Goal: Information Seeking & Learning: Find specific fact

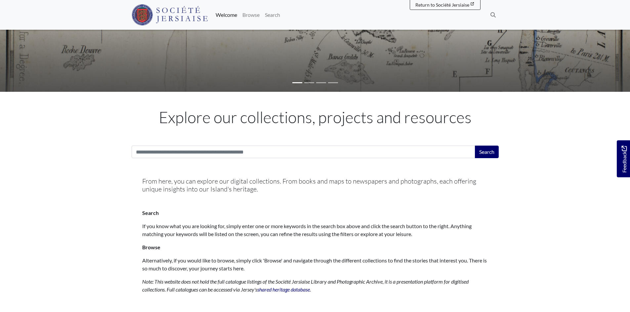
scroll to position [165, 0]
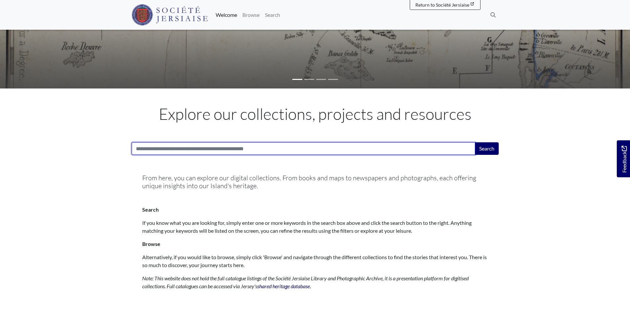
click at [190, 152] on input "Search:" at bounding box center [303, 148] width 343 height 13
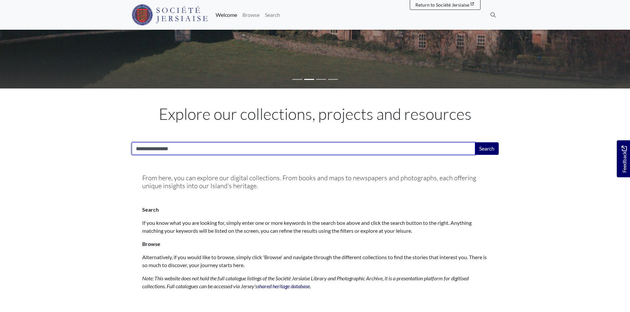
click at [136, 150] on input "**********" at bounding box center [303, 148] width 343 height 13
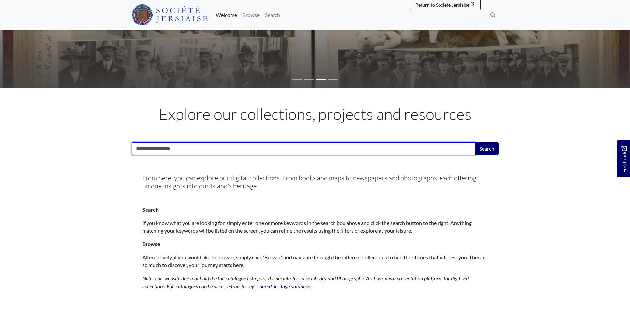
click at [186, 148] on input "**********" at bounding box center [303, 148] width 343 height 13
type input "**********"
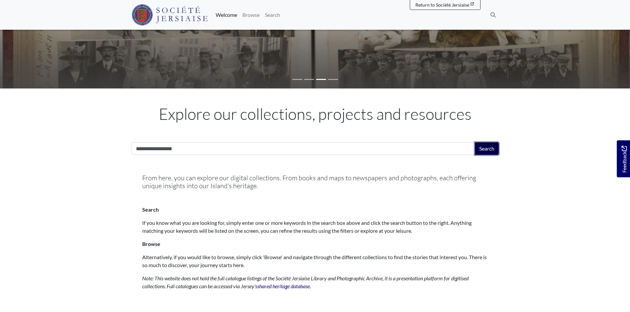
click at [495, 150] on button "Search" at bounding box center [487, 148] width 24 height 13
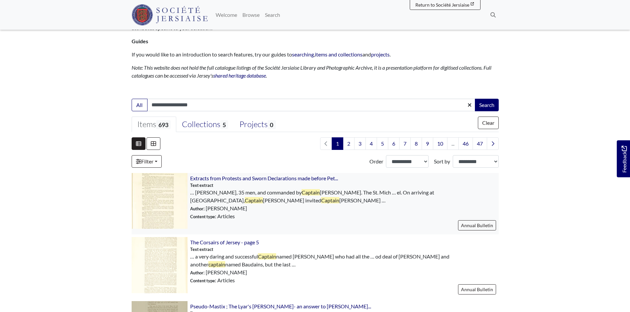
scroll to position [99, 0]
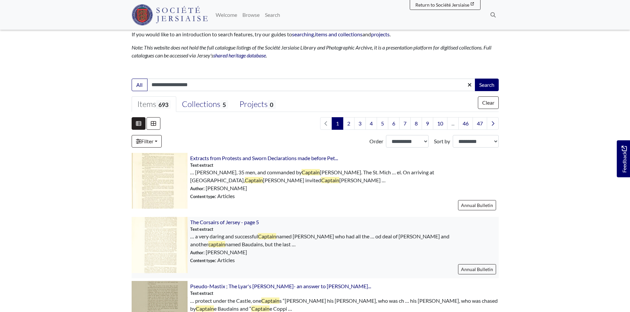
click at [153, 244] on img at bounding box center [160, 245] width 56 height 56
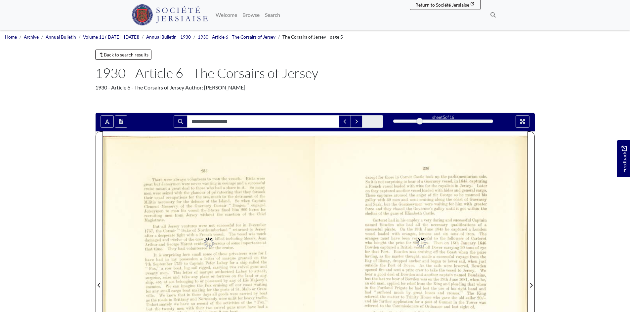
type input "**********"
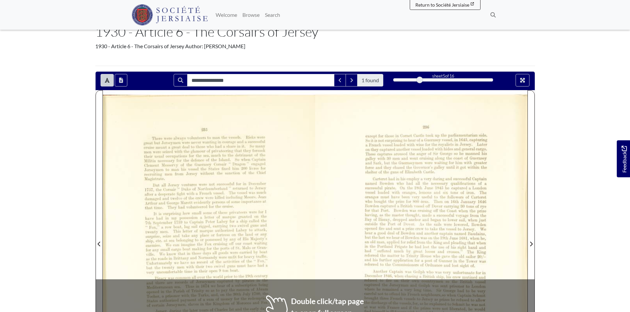
scroll to position [99, 0]
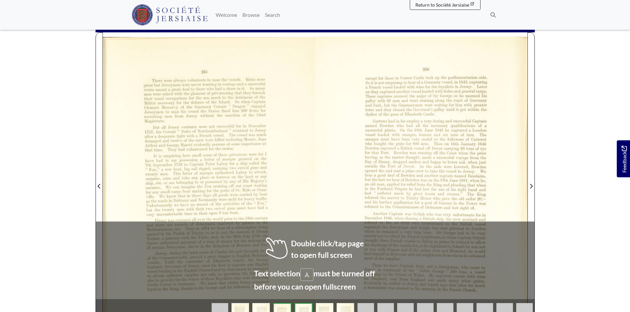
click at [168, 216] on div at bounding box center [209, 182] width 212 height 300
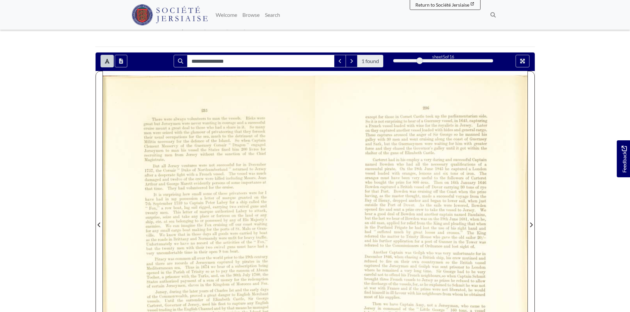
scroll to position [0, 0]
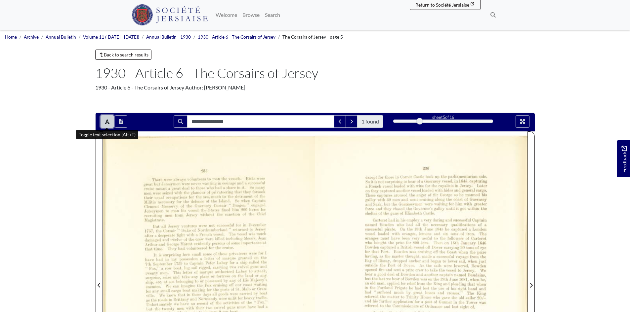
click at [106, 121] on icon "Toggle text selection (Alt+T)" at bounding box center [107, 121] width 5 height 5
click at [106, 120] on icon "Toggle text selection (Alt+T)" at bounding box center [107, 121] width 5 height 5
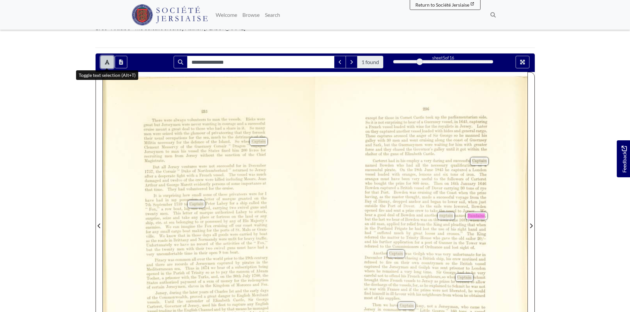
scroll to position [99, 0]
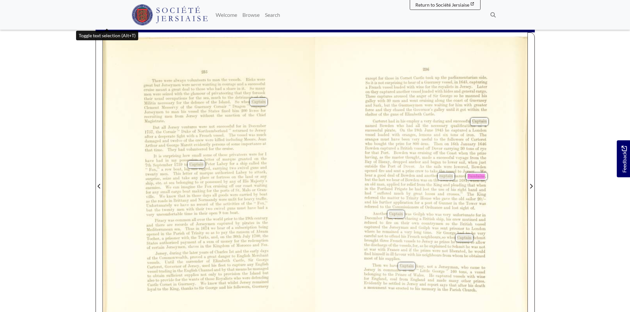
click at [294, 226] on div "285 - There were always volunteers to man the vessels. Risks were great but J e…" at bounding box center [209, 184] width 212 height 295
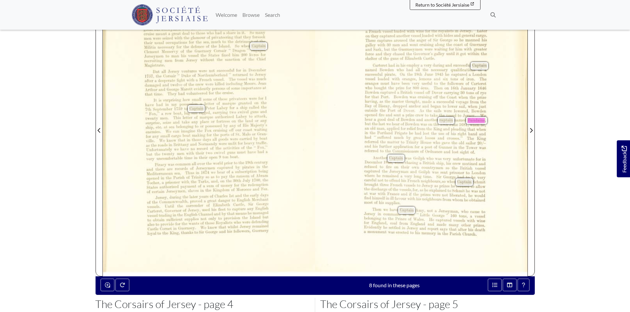
scroll to position [165, 0]
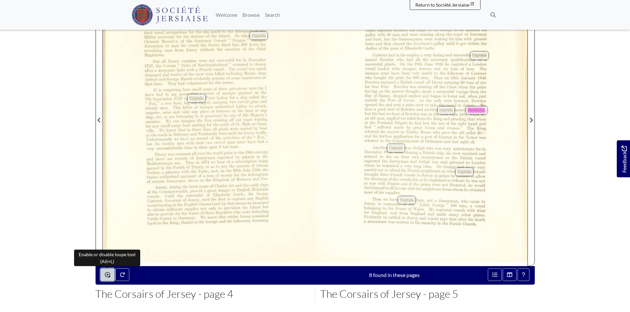
click at [106, 273] on icon "Enable or disable loupe tool (Alt+L)" at bounding box center [107, 274] width 5 height 5
click at [105, 273] on icon "Enable or disable loupe tool (Alt+L)" at bounding box center [107, 274] width 5 height 5
click at [452, 121] on span "pleading" at bounding box center [457, 119] width 14 height 4
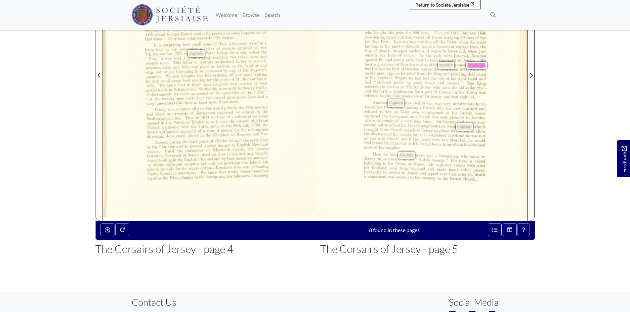
scroll to position [198, 0]
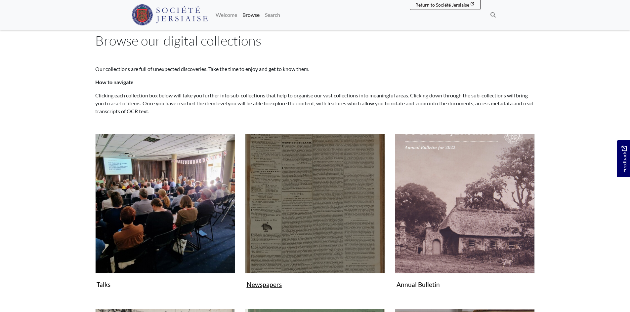
scroll to position [33, 0]
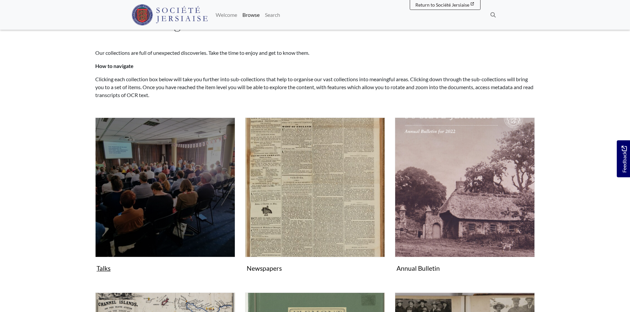
click at [149, 243] on img "Subcollection" at bounding box center [165, 188] width 140 height 140
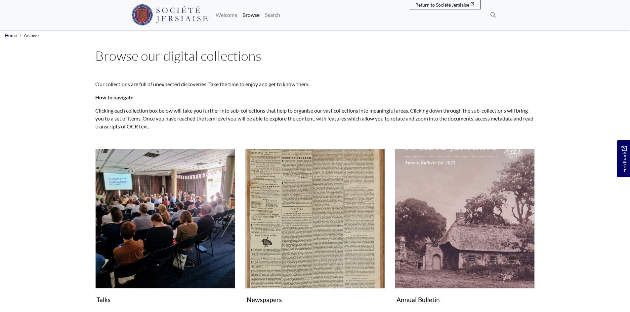
scroll to position [0, 0]
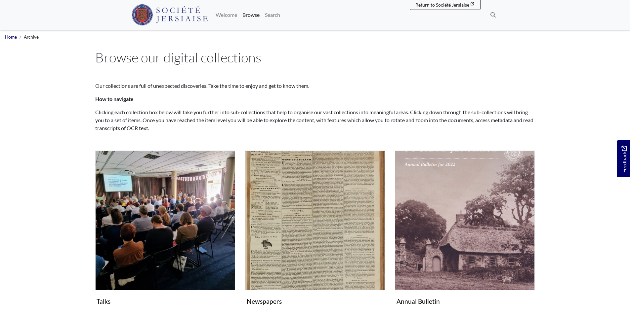
click at [360, 54] on h1 "Browse our digital collections" at bounding box center [314, 58] width 439 height 16
click at [275, 14] on link "Search" at bounding box center [272, 14] width 20 height 13
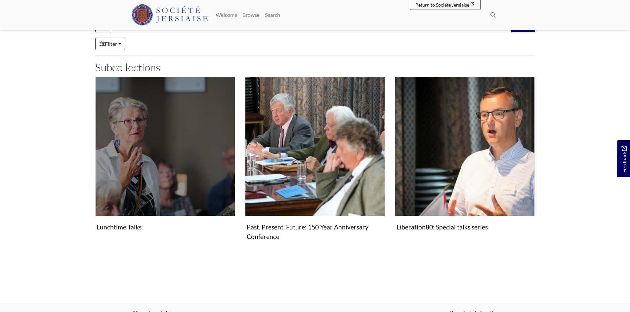
scroll to position [66, 0]
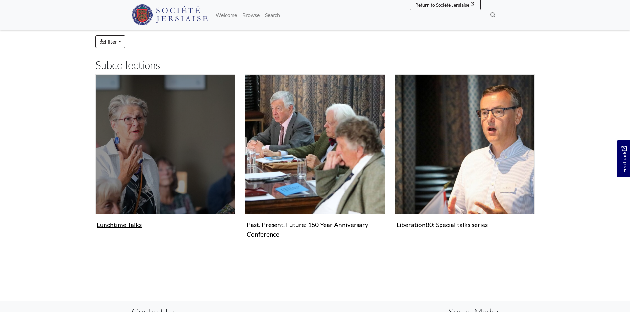
click at [129, 225] on figure "Lunchtime Talks Collection" at bounding box center [165, 152] width 140 height 157
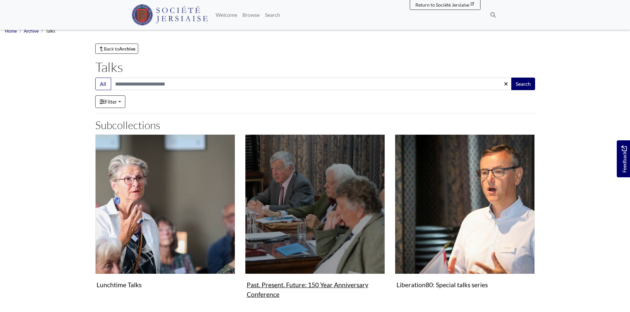
scroll to position [0, 0]
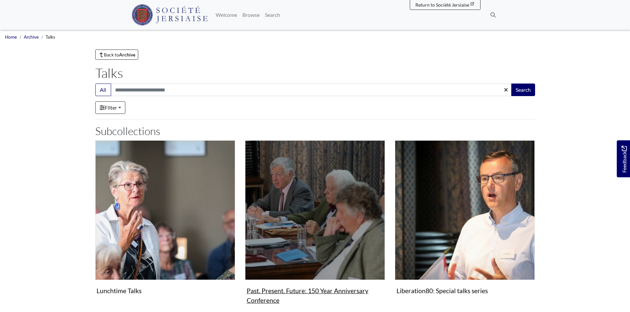
click at [318, 202] on img "Subcollection" at bounding box center [315, 210] width 140 height 140
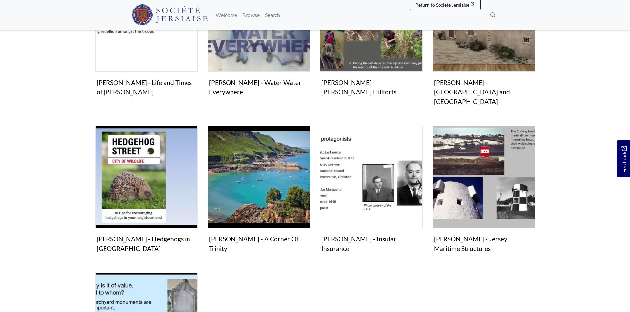
scroll to position [198, 0]
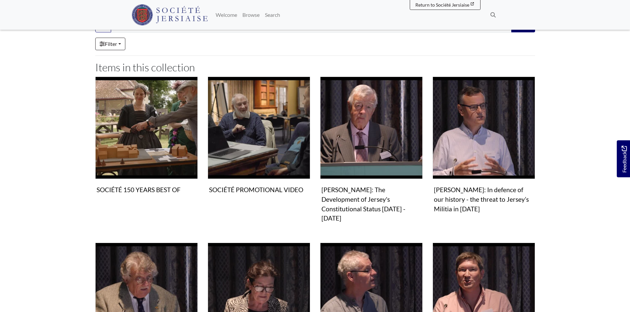
scroll to position [231, 0]
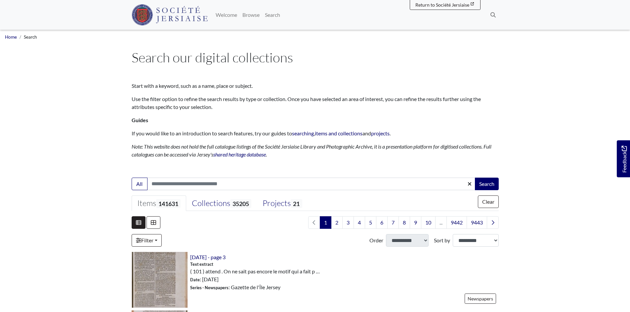
click at [207, 184] on input "Search:" at bounding box center [311, 184] width 328 height 13
type input "********"
click at [475, 178] on button "Search" at bounding box center [487, 184] width 24 height 13
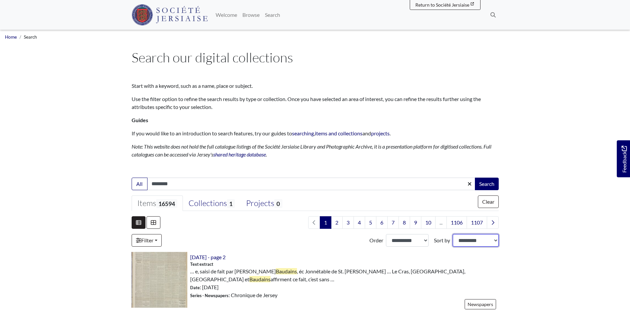
click at [490, 242] on select "**********" at bounding box center [475, 240] width 46 height 13
select select "*****"
click at [452, 234] on select "**********" at bounding box center [475, 240] width 46 height 13
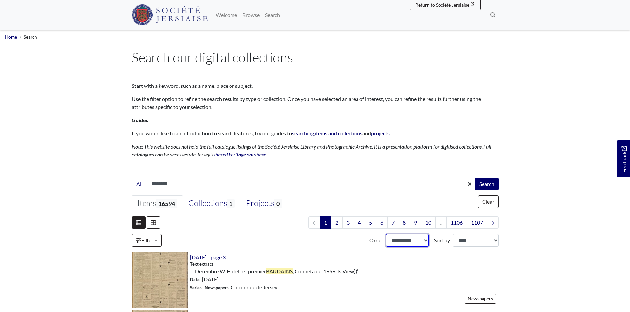
click at [423, 241] on select "**********" at bounding box center [407, 240] width 43 height 13
select select "***"
click at [386, 234] on select "**********" at bounding box center [407, 240] width 43 height 13
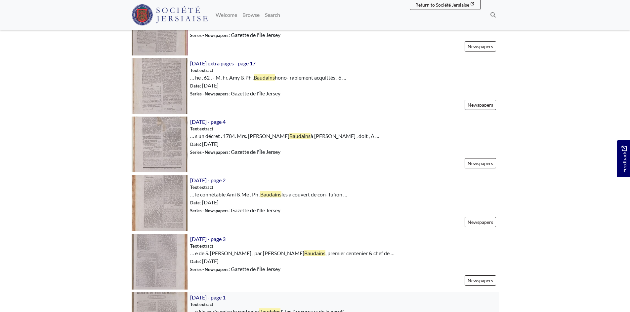
scroll to position [892, 0]
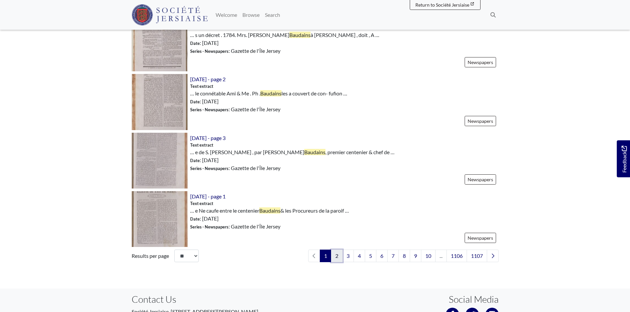
click at [331, 250] on link "2" at bounding box center [337, 256] width 12 height 13
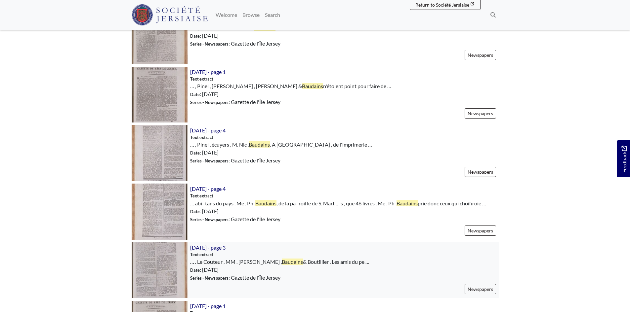
scroll to position [363, 0]
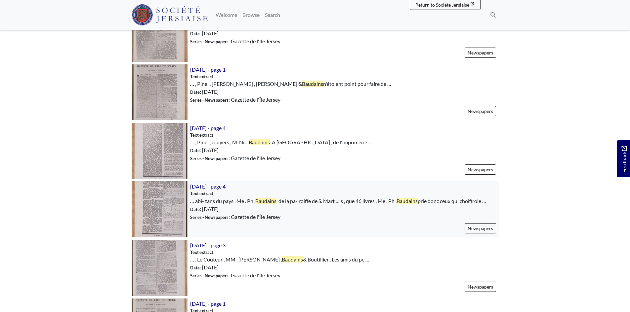
click at [160, 202] on img at bounding box center [160, 209] width 56 height 56
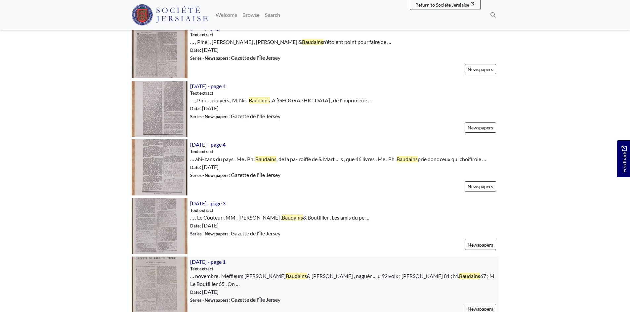
scroll to position [529, 0]
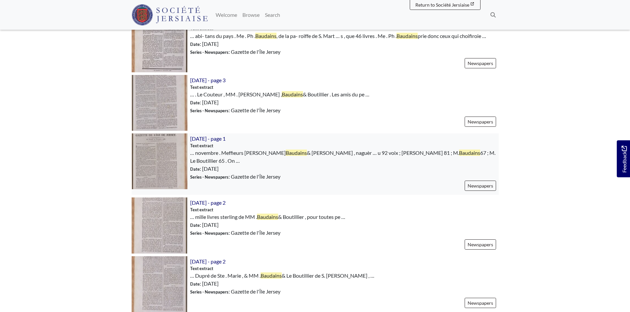
click at [162, 184] on img at bounding box center [160, 162] width 56 height 56
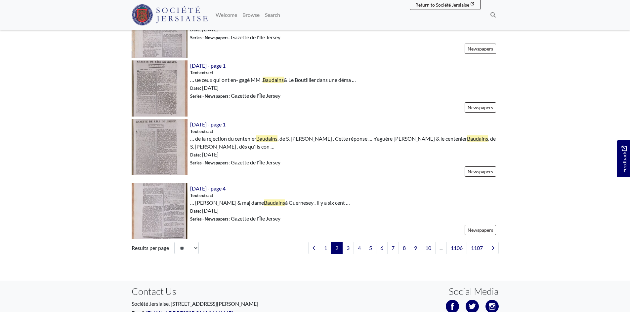
scroll to position [925, 0]
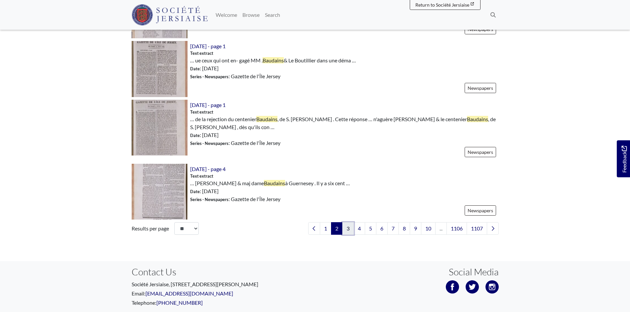
click at [346, 229] on link "3" at bounding box center [348, 228] width 12 height 13
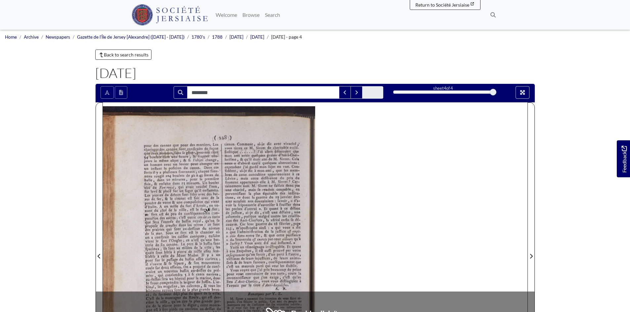
type input "********"
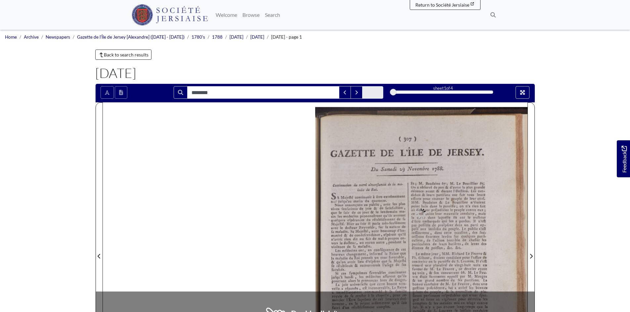
type input "********"
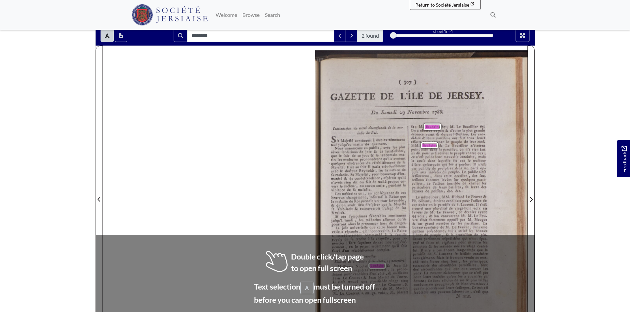
scroll to position [57, 0]
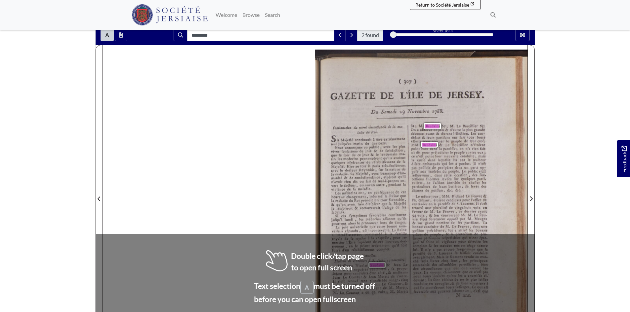
click at [433, 126] on span "Baudains" at bounding box center [432, 127] width 14 height 4
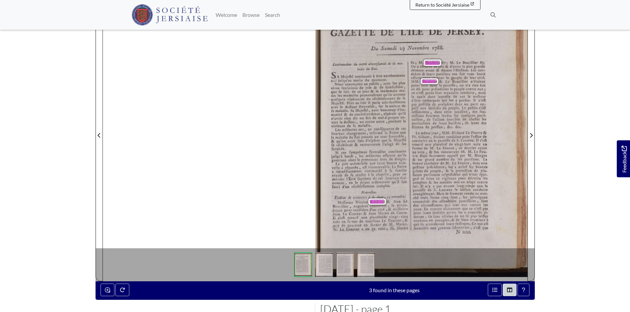
scroll to position [124, 0]
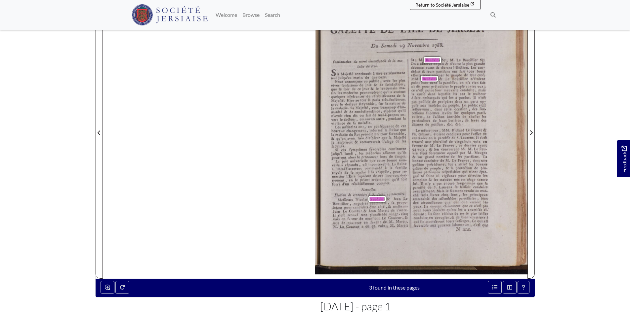
click at [363, 191] on span "Nouvelles" at bounding box center [367, 189] width 13 height 4
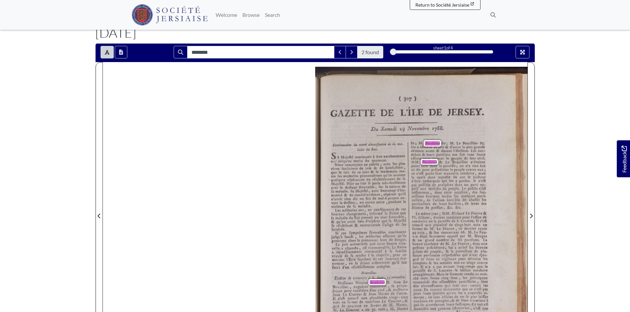
scroll to position [24, 0]
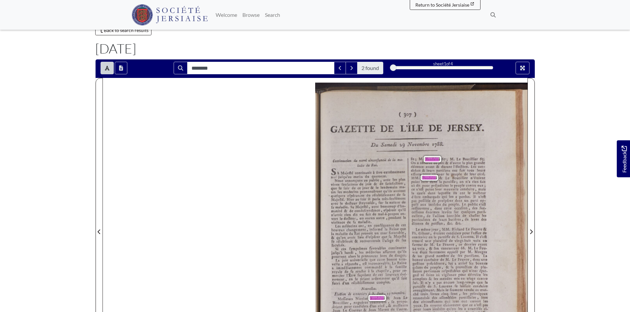
click at [431, 157] on span "Baudains" at bounding box center [432, 159] width 18 height 7
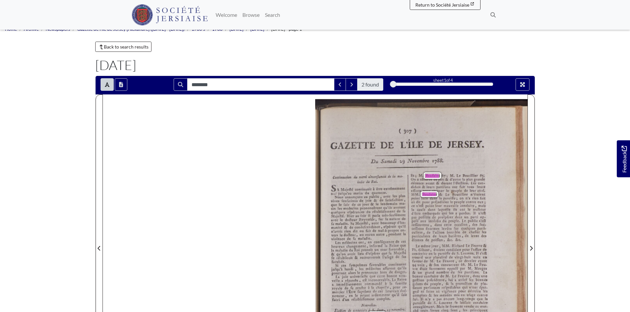
scroll to position [0, 0]
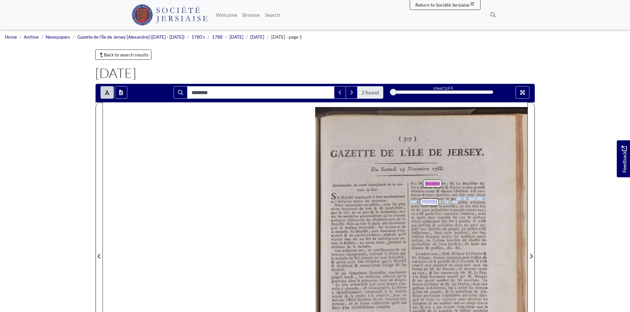
click at [457, 201] on div "81 ; M. Baudains 67 ; M. Le Boutillier 65 . On a obfervé de part & d'autre la p…" at bounding box center [448, 268] width 77 height 173
click at [434, 186] on span "de" at bounding box center [434, 186] width 3 height 3
click at [426, 179] on div "( 307 ) GAZETTE DE L'ÎLE DE JERSEY . Du Samedi 29 Novembre 1788 . Continuation …" at bounding box center [421, 255] width 212 height 296
click at [443, 193] on span "partifans" at bounding box center [442, 195] width 13 height 4
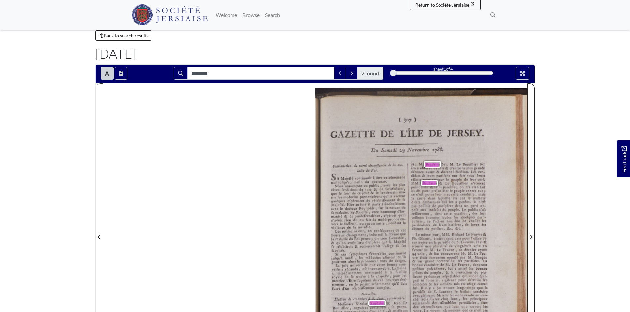
scroll to position [12, 0]
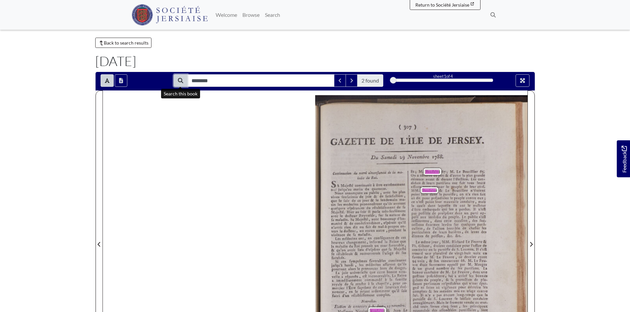
click at [178, 81] on icon "Search" at bounding box center [180, 80] width 5 height 5
click at [238, 79] on input "********" at bounding box center [260, 80] width 147 height 13
click at [105, 80] on icon "Toggle text selection (Alt+T)" at bounding box center [107, 80] width 5 height 5
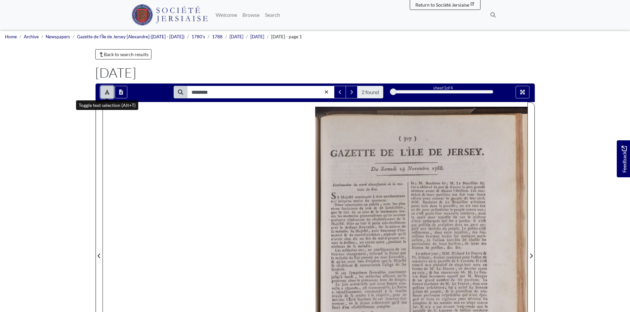
scroll to position [0, 0]
click at [102, 93] on button "Toggle text selection (Alt+T)" at bounding box center [106, 92] width 13 height 13
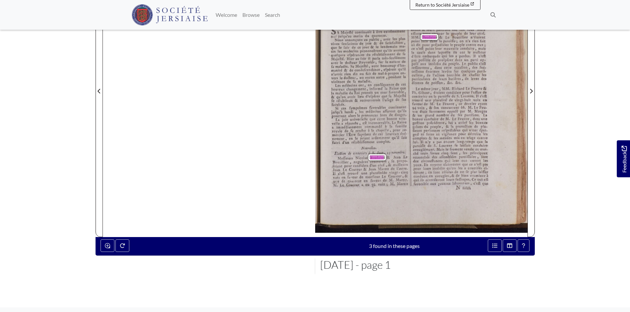
scroll to position [132, 0]
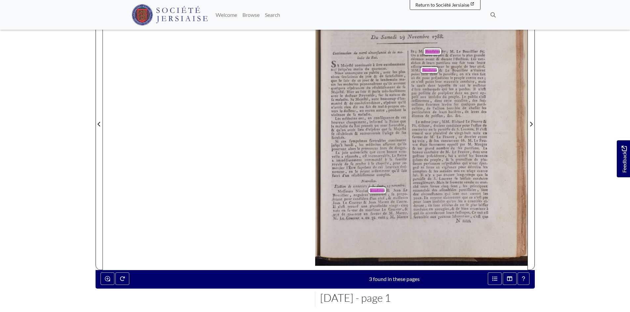
click at [377, 190] on span "Baudains" at bounding box center [377, 191] width 14 height 4
click at [349, 189] on span "Meffieurs" at bounding box center [343, 191] width 13 height 4
click at [334, 188] on span "Election" at bounding box center [339, 186] width 10 height 4
click at [376, 215] on span "faveur" at bounding box center [374, 213] width 9 height 4
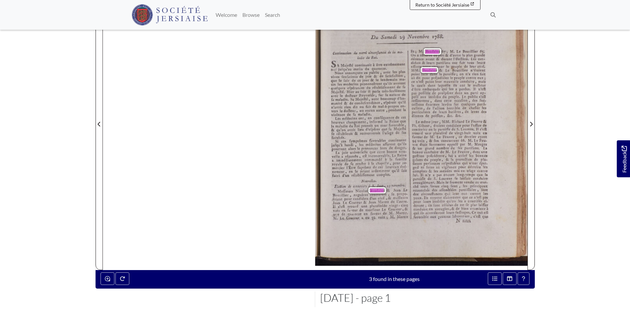
click at [377, 215] on span "voix" at bounding box center [380, 217] width 6 height 4
click at [418, 217] on span "favorable" at bounding box center [420, 217] width 14 height 4
click at [491, 277] on button "Open metadata window" at bounding box center [494, 279] width 14 height 13
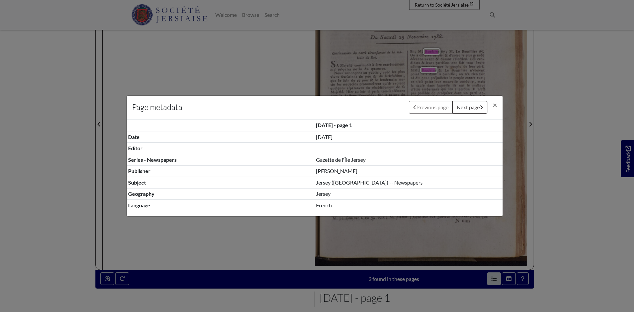
click at [491, 277] on div "Page metadata Previous page Next page × 29th November 1788 - page 1 Date 29th N…" at bounding box center [317, 156] width 634 height 312
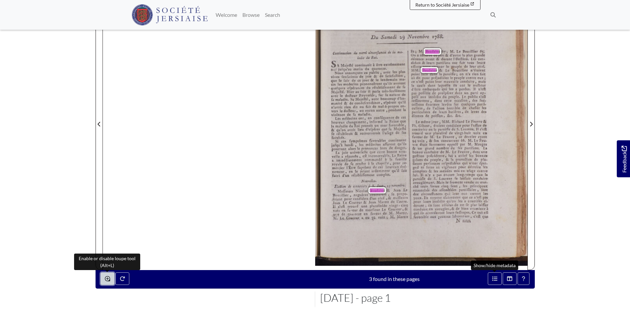
click at [106, 282] on icon "Enable or disable loupe tool (Alt+L)" at bounding box center [107, 278] width 5 height 5
click at [105, 277] on icon "Enable or disable loupe tool (Alt+L)" at bounding box center [107, 278] width 5 height 5
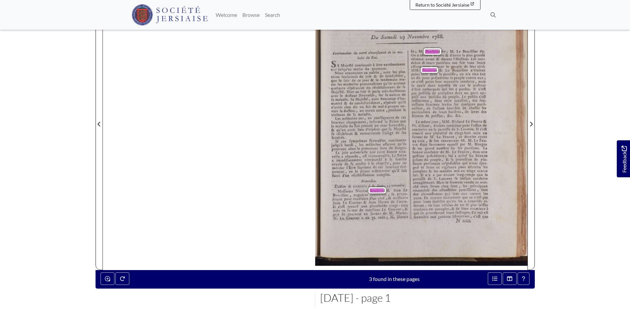
click at [420, 71] on div "81 ; M. Baudains 67 ; M. Le Boutillier 65 . On a obfervé de part & d'autre la p…" at bounding box center [448, 136] width 77 height 173
click at [106, 276] on button "Enable or disable loupe tool (Alt+L)" at bounding box center [107, 279] width 14 height 13
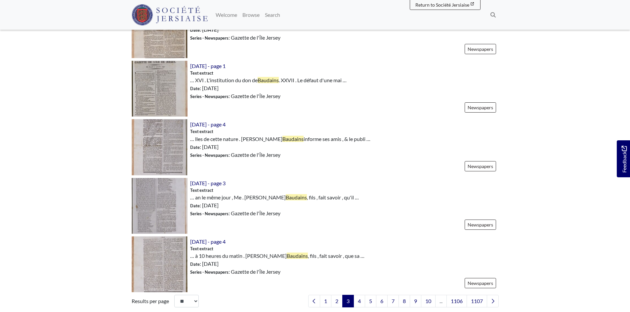
scroll to position [925, 0]
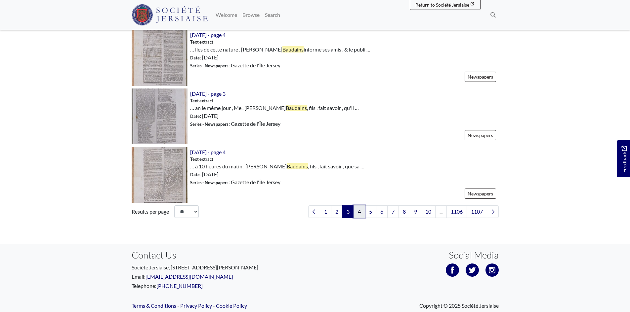
click at [357, 213] on link "4" at bounding box center [359, 212] width 12 height 13
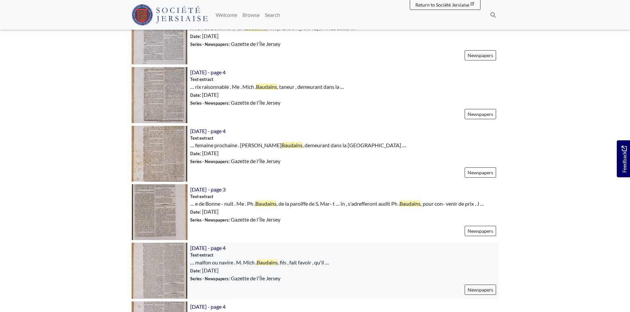
scroll to position [529, 0]
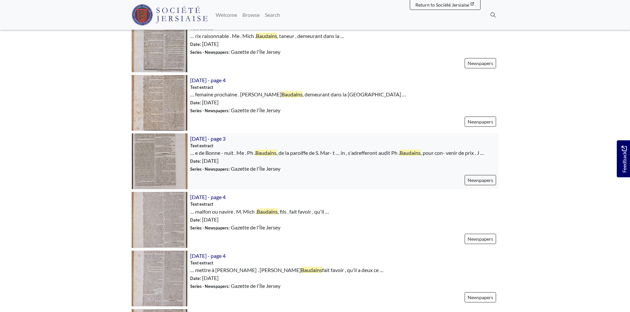
click at [162, 160] on img at bounding box center [160, 162] width 56 height 56
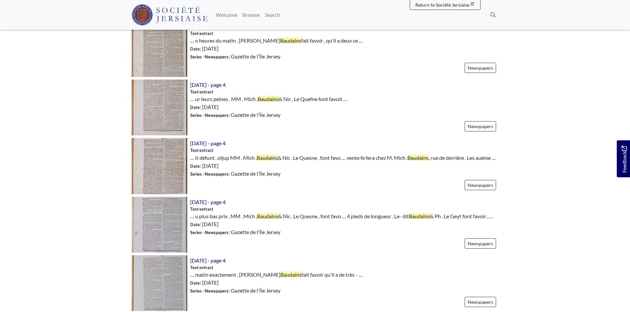
scroll to position [859, 0]
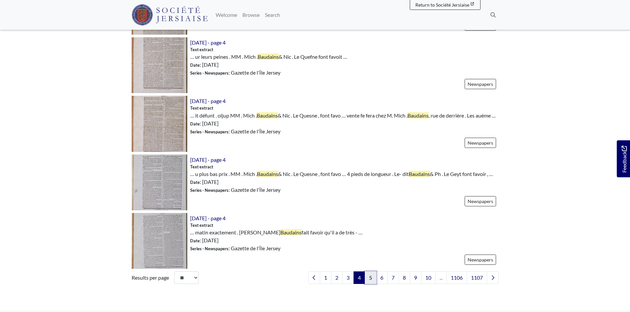
click at [368, 284] on link "5" at bounding box center [370, 278] width 12 height 13
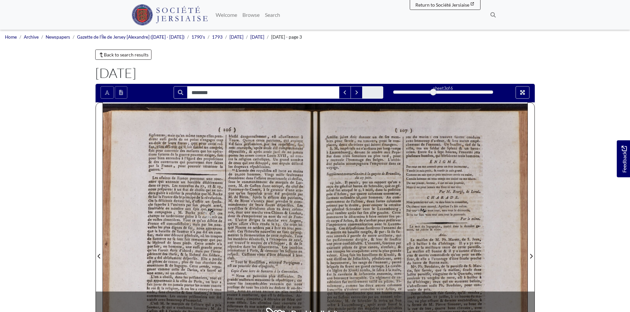
type input "********"
